Goal: Transaction & Acquisition: Purchase product/service

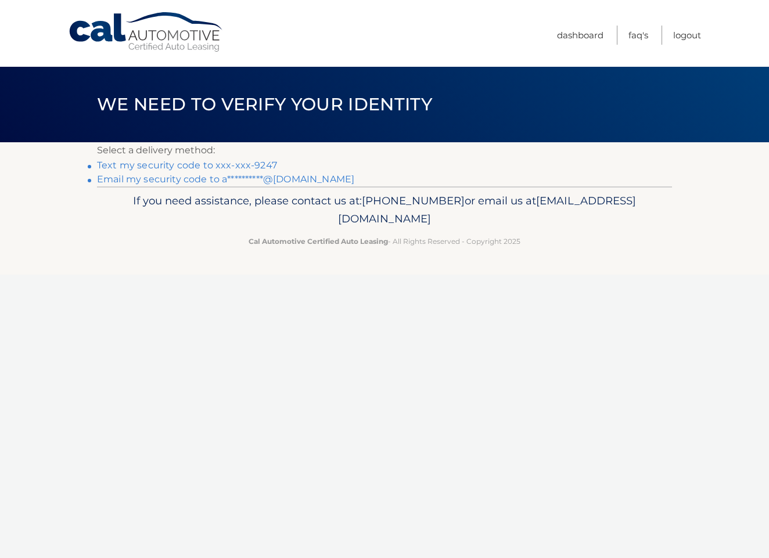
click at [265, 163] on link "Text my security code to xxx-xxx-9247" at bounding box center [187, 165] width 180 height 11
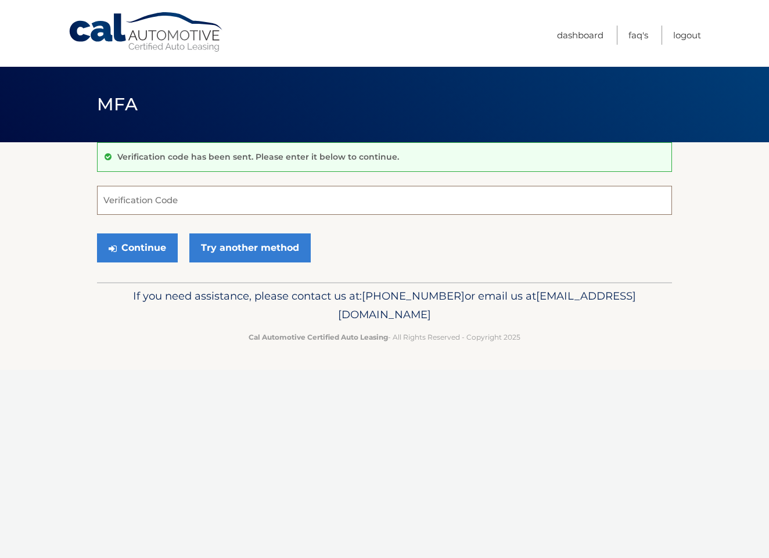
click at [175, 201] on input "Verification Code" at bounding box center [384, 200] width 575 height 29
type input "716164"
click at [159, 248] on button "Continue" at bounding box center [137, 247] width 81 height 29
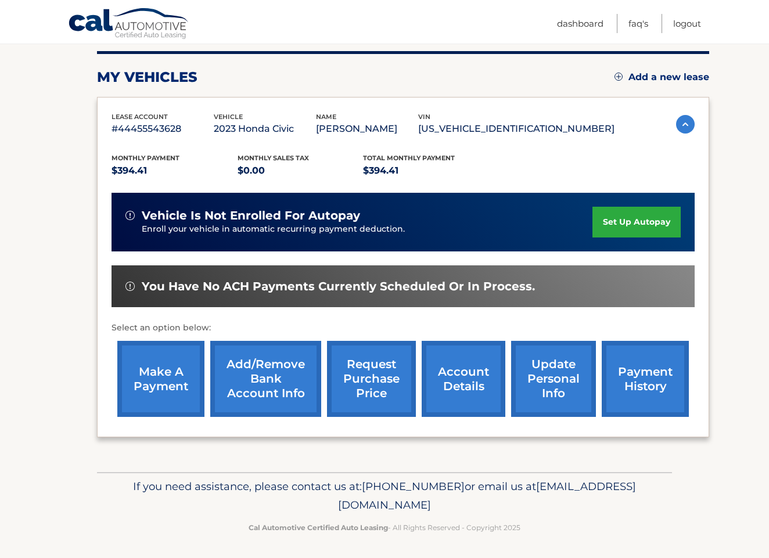
scroll to position [143, 0]
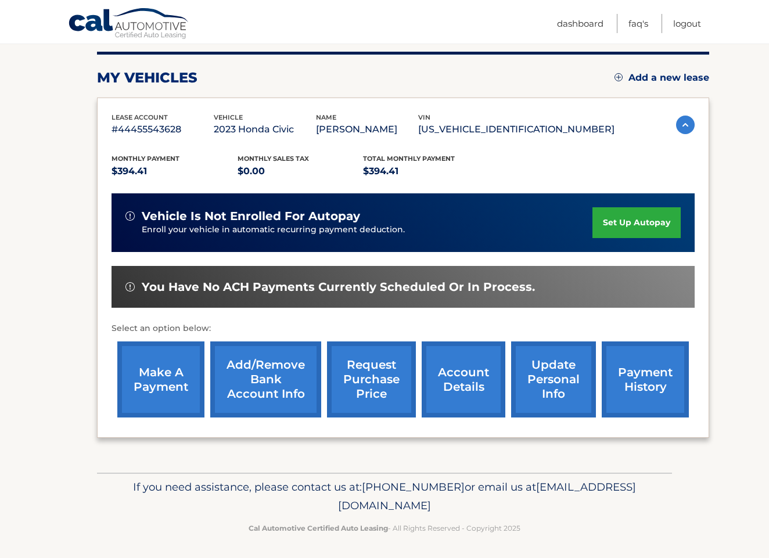
click at [161, 383] on link "make a payment" at bounding box center [160, 379] width 87 height 76
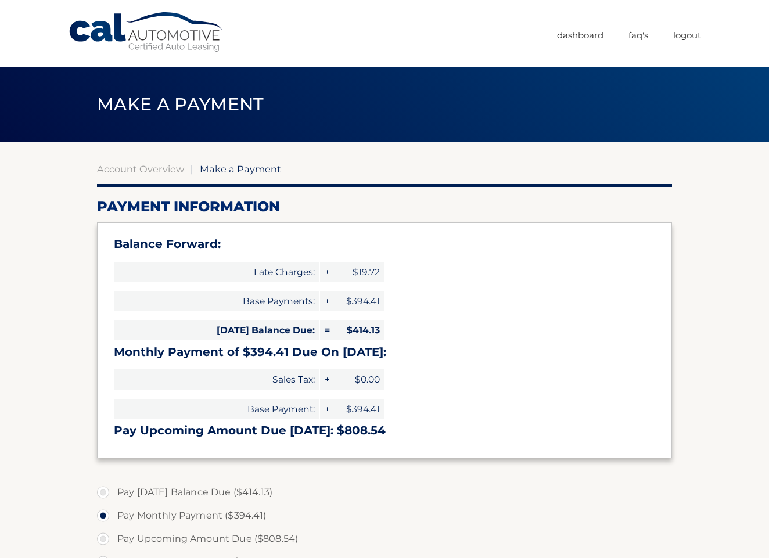
select select "OTUyNmNhODctMGVjNC00OGFhLWE2NjYtNDE4ZmEwNDk0MWM4"
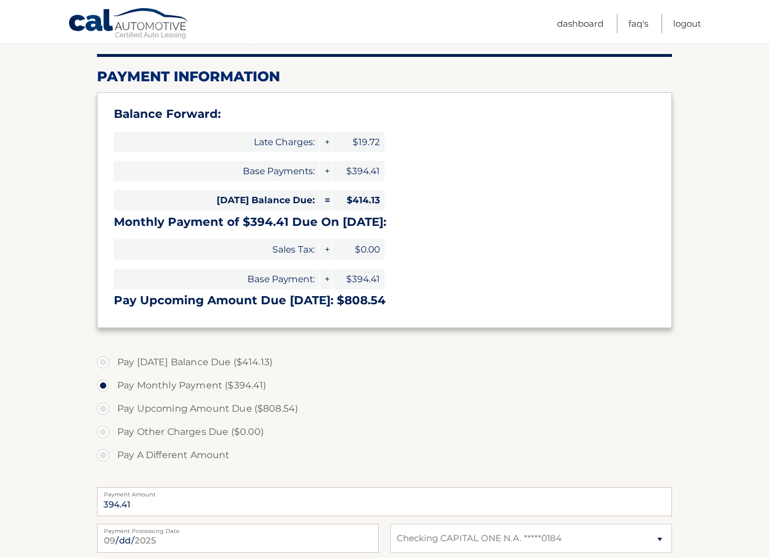
scroll to position [132, 0]
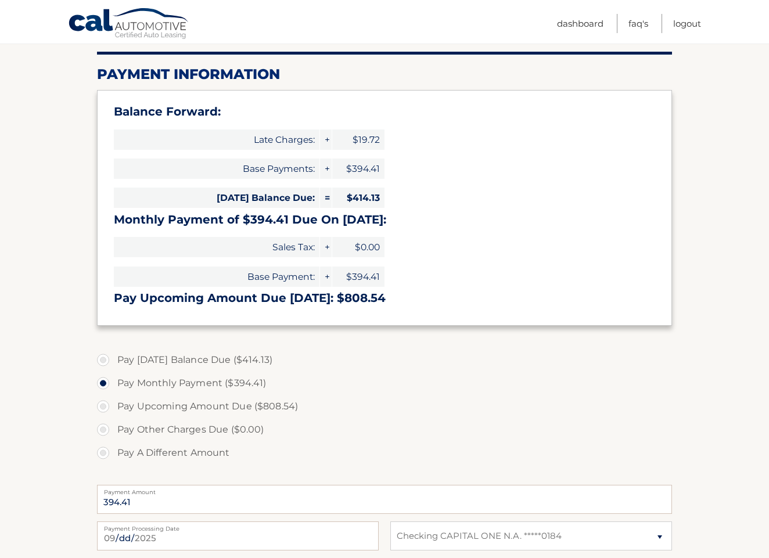
click at [106, 406] on label "Pay Upcoming Amount Due ($808.54)" at bounding box center [384, 406] width 575 height 23
click at [106, 406] on input "Pay Upcoming Amount Due ($808.54)" at bounding box center [108, 404] width 12 height 19
radio input "true"
type input "808.54"
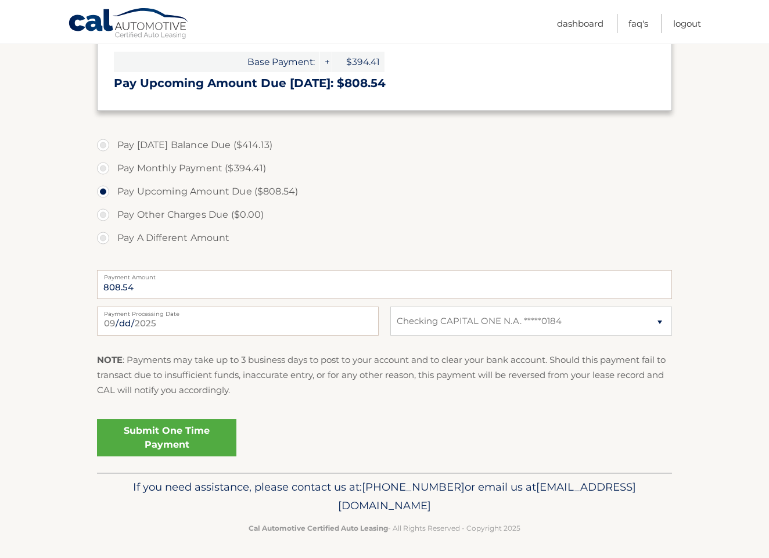
scroll to position [347, 0]
click at [187, 435] on link "Submit One Time Payment" at bounding box center [166, 438] width 139 height 37
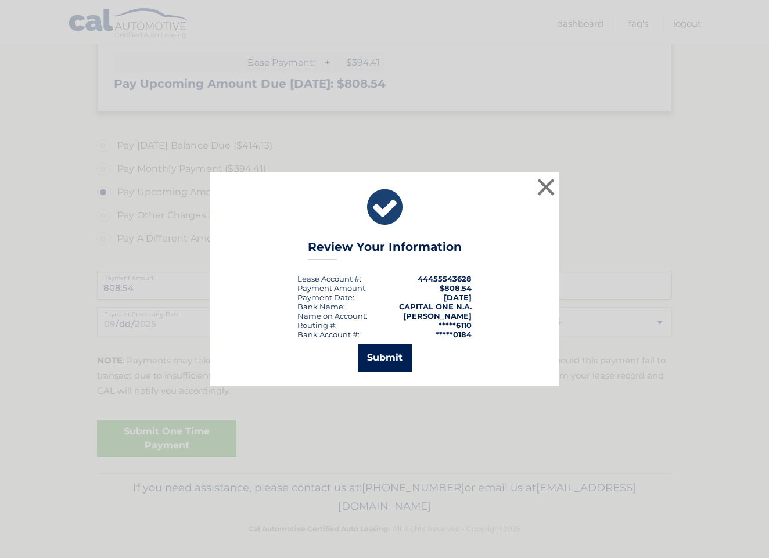
click at [377, 358] on button "Submit" at bounding box center [385, 358] width 54 height 28
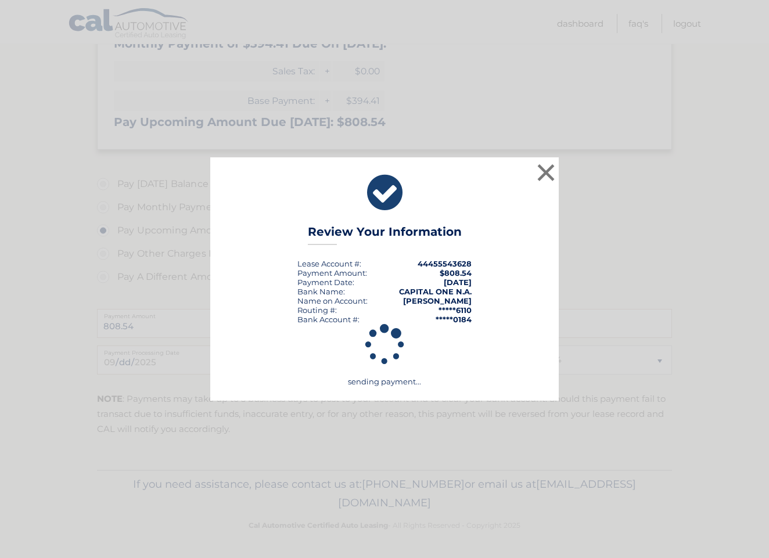
scroll to position [305, 0]
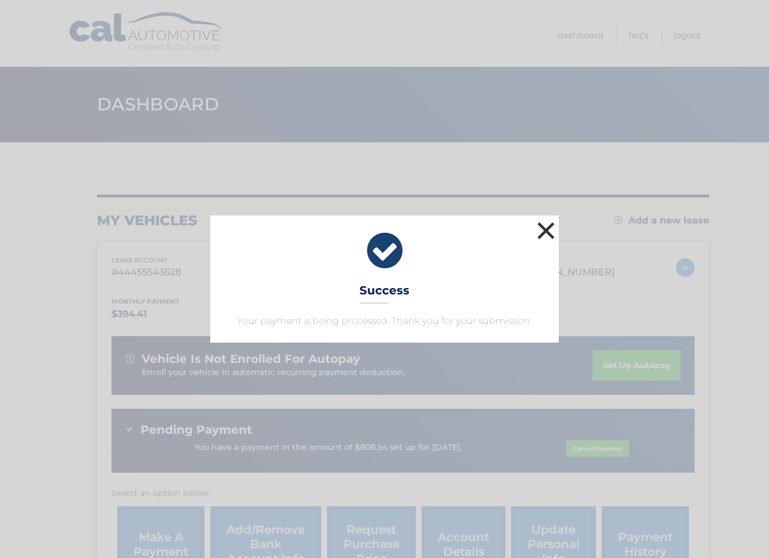
click at [547, 237] on button "×" at bounding box center [545, 230] width 23 height 23
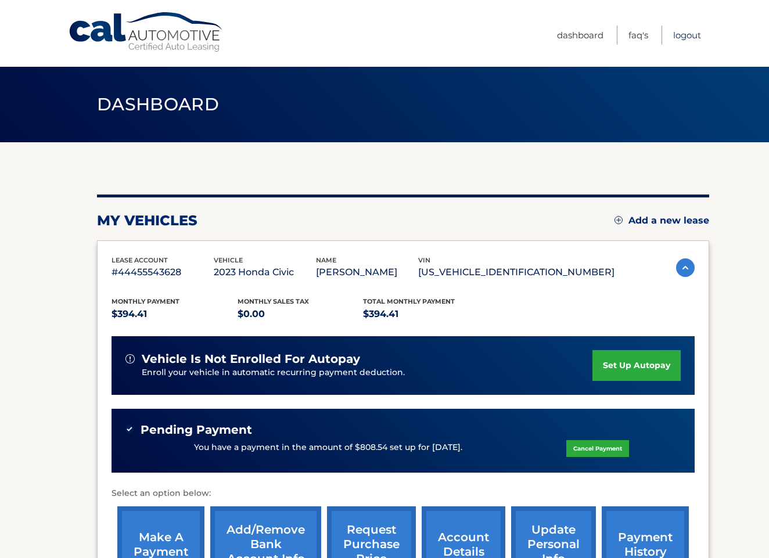
click at [681, 35] on link "Logout" at bounding box center [687, 35] width 28 height 19
